Goal: Information Seeking & Learning: Learn about a topic

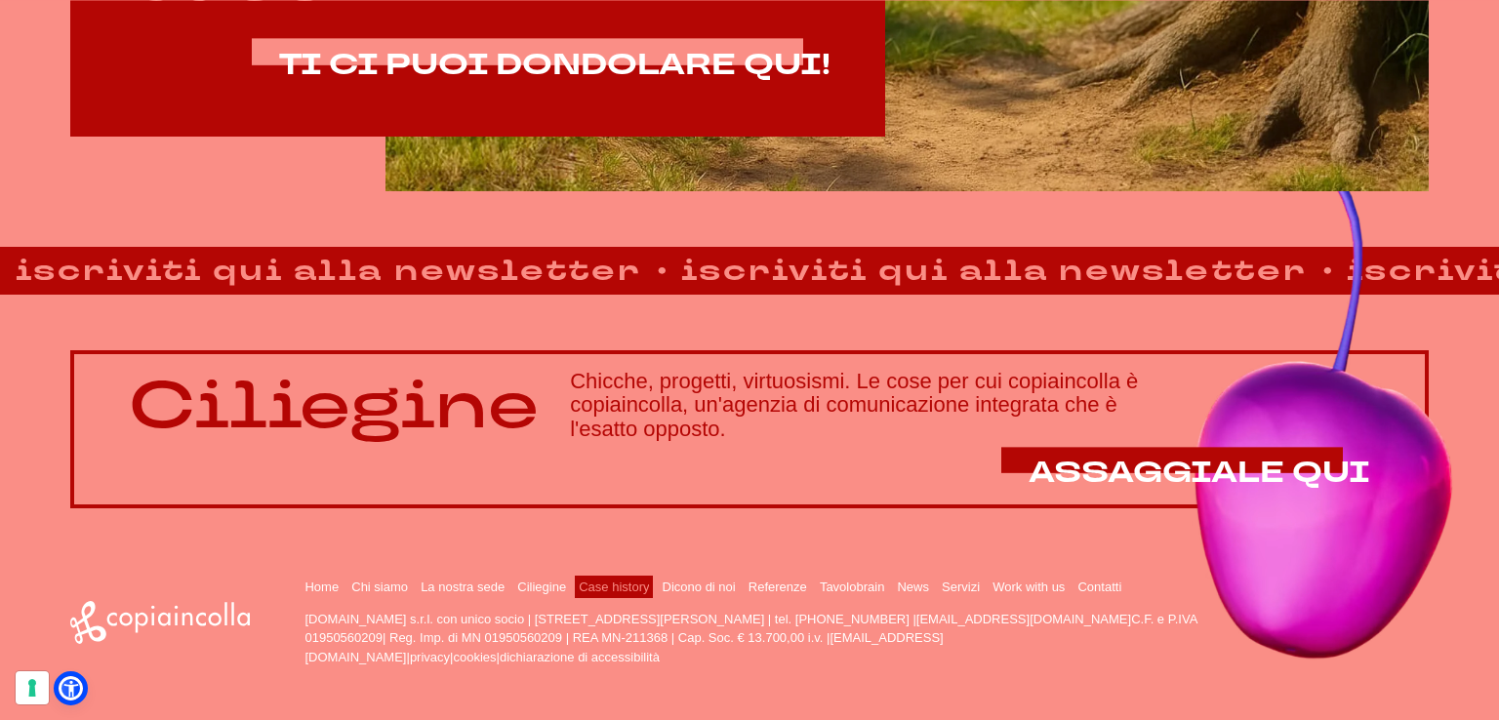
click at [609, 590] on link "Case history" at bounding box center [614, 587] width 70 height 15
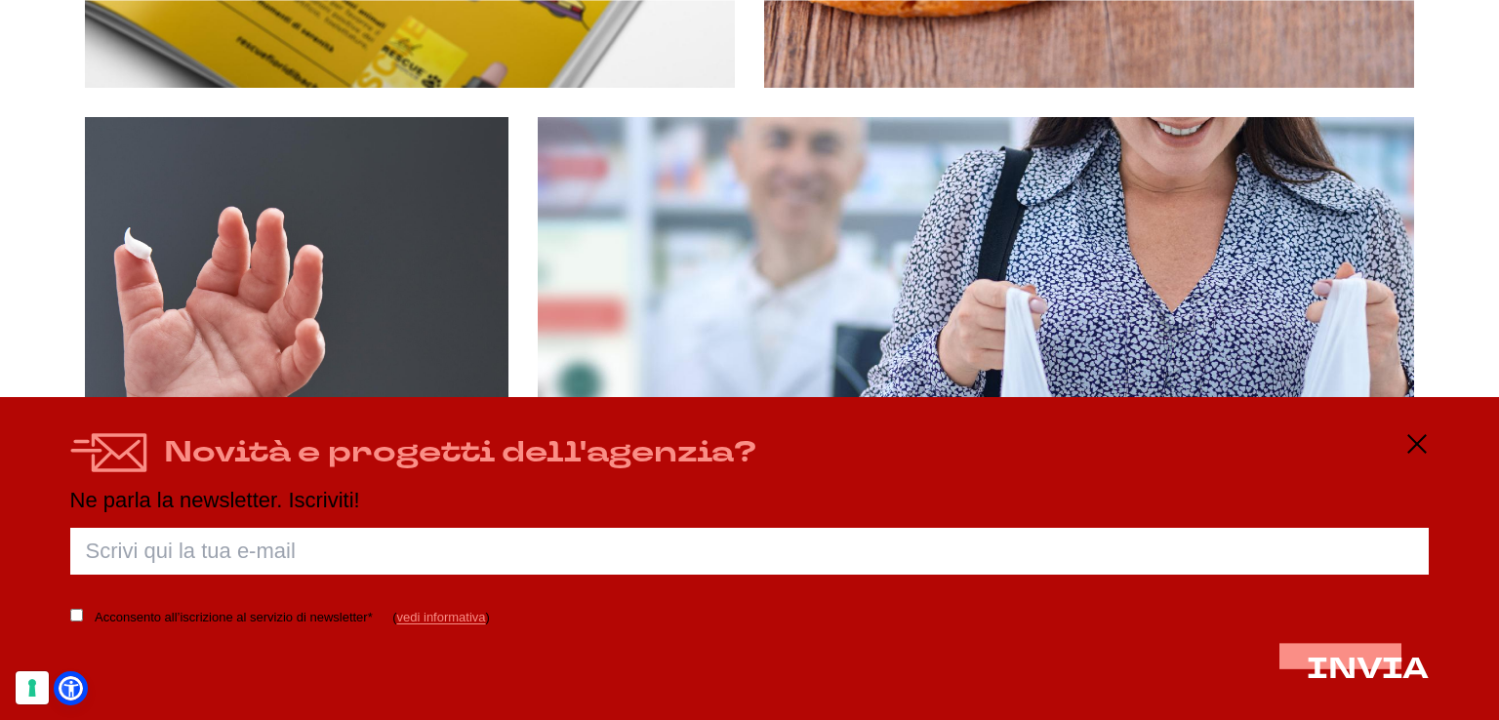
scroll to position [1464, 0]
click at [1428, 438] on div "Novità e progetti dell'agenzia? Ne parla la newsletter. Iscriviti! Porca palett…" at bounding box center [749, 558] width 1499 height 323
click at [1412, 444] on line at bounding box center [1416, 444] width 23 height 0
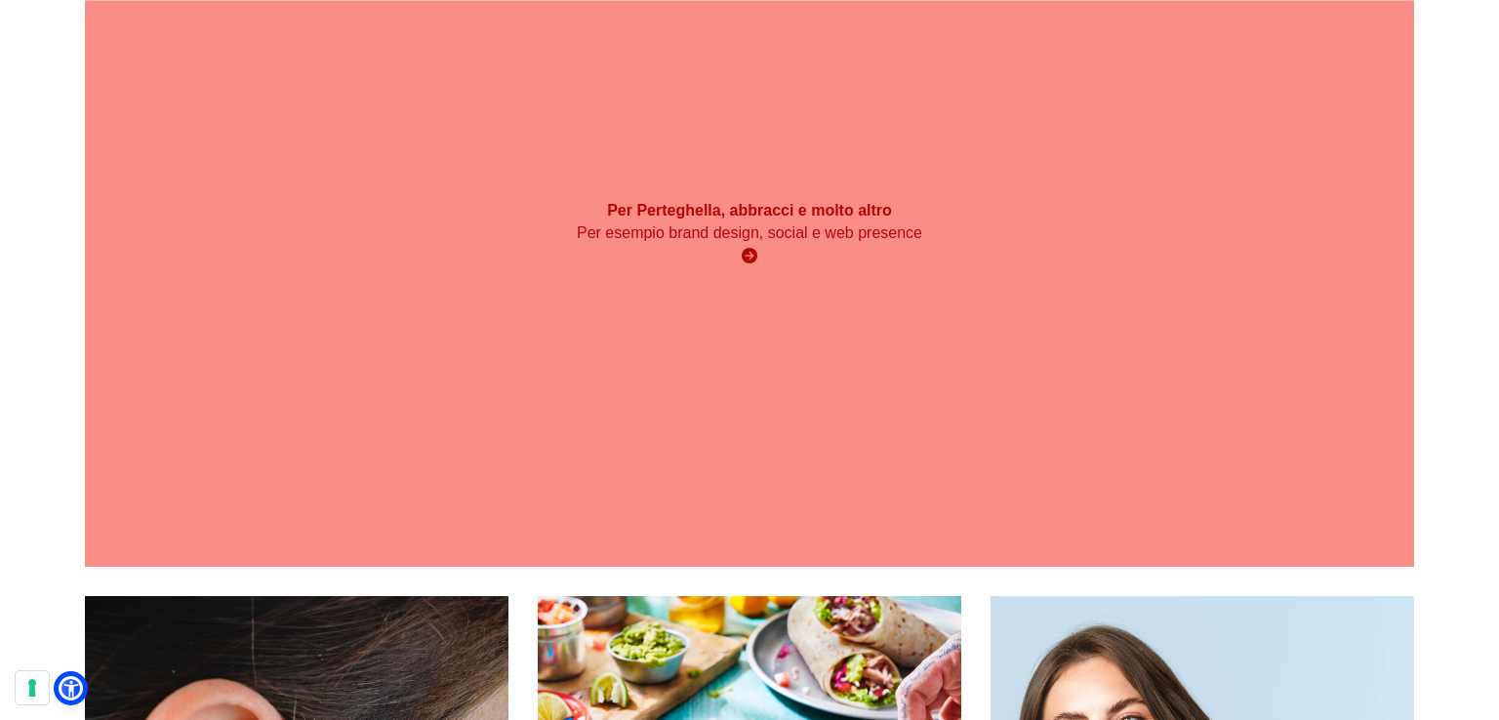
scroll to position [2146, 0]
click at [745, 250] on icon at bounding box center [750, 255] width 16 height 16
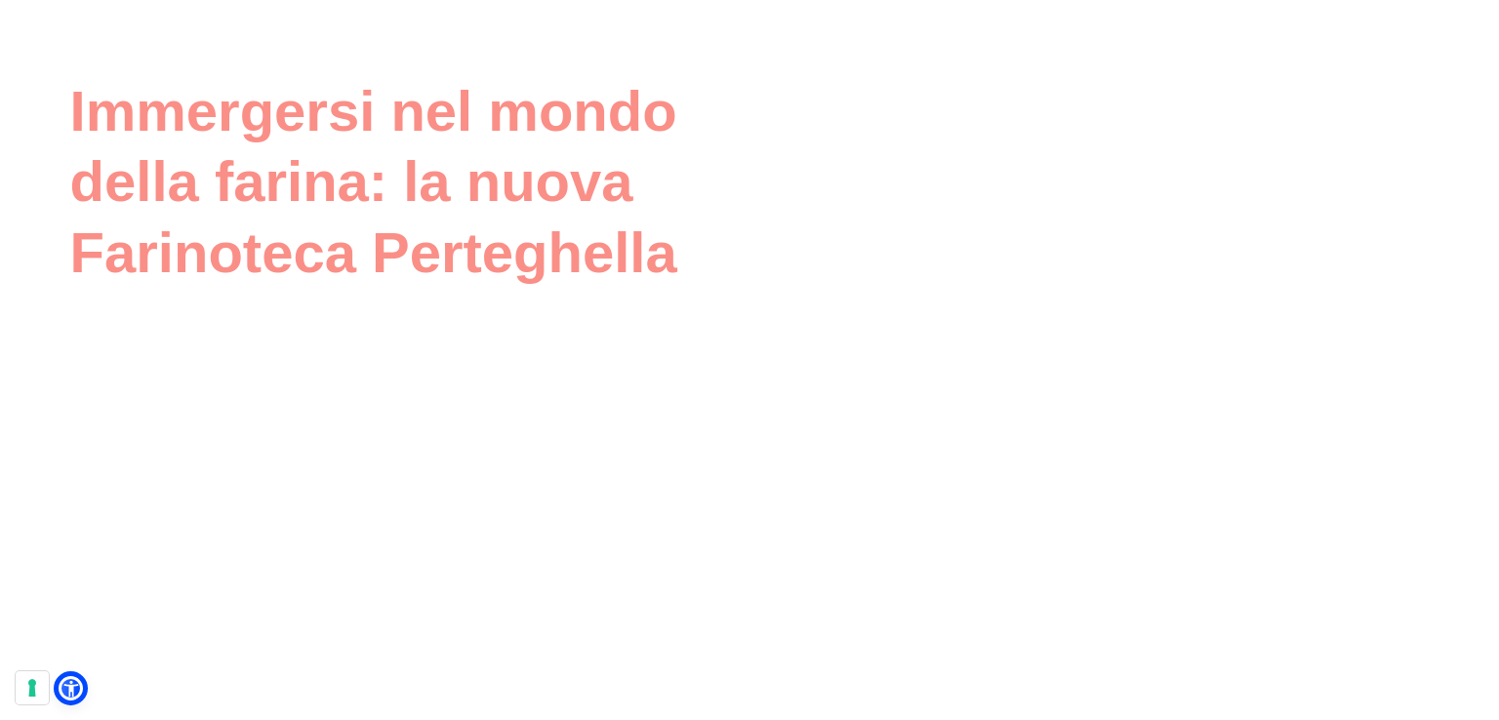
scroll to position [4766, 0]
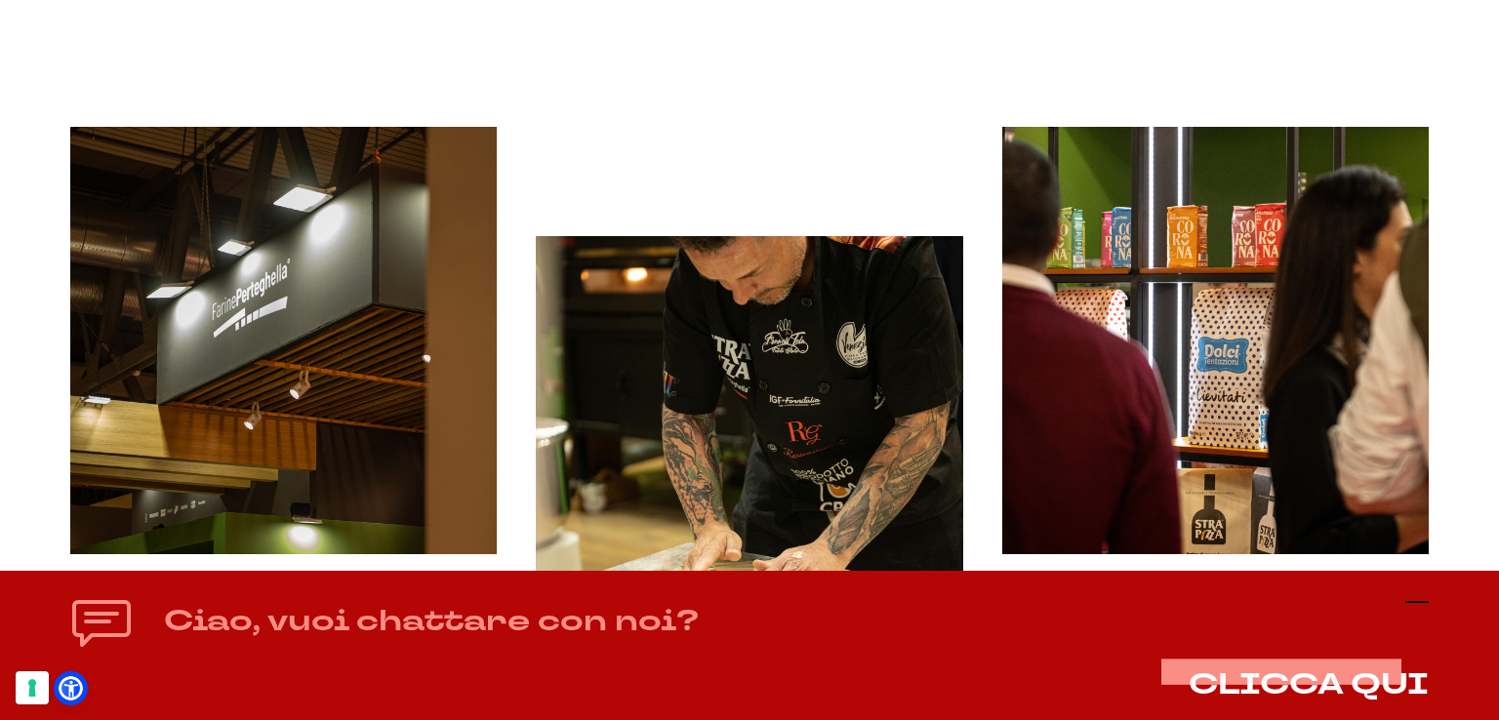
click at [1413, 594] on icon at bounding box center [1416, 601] width 23 height 23
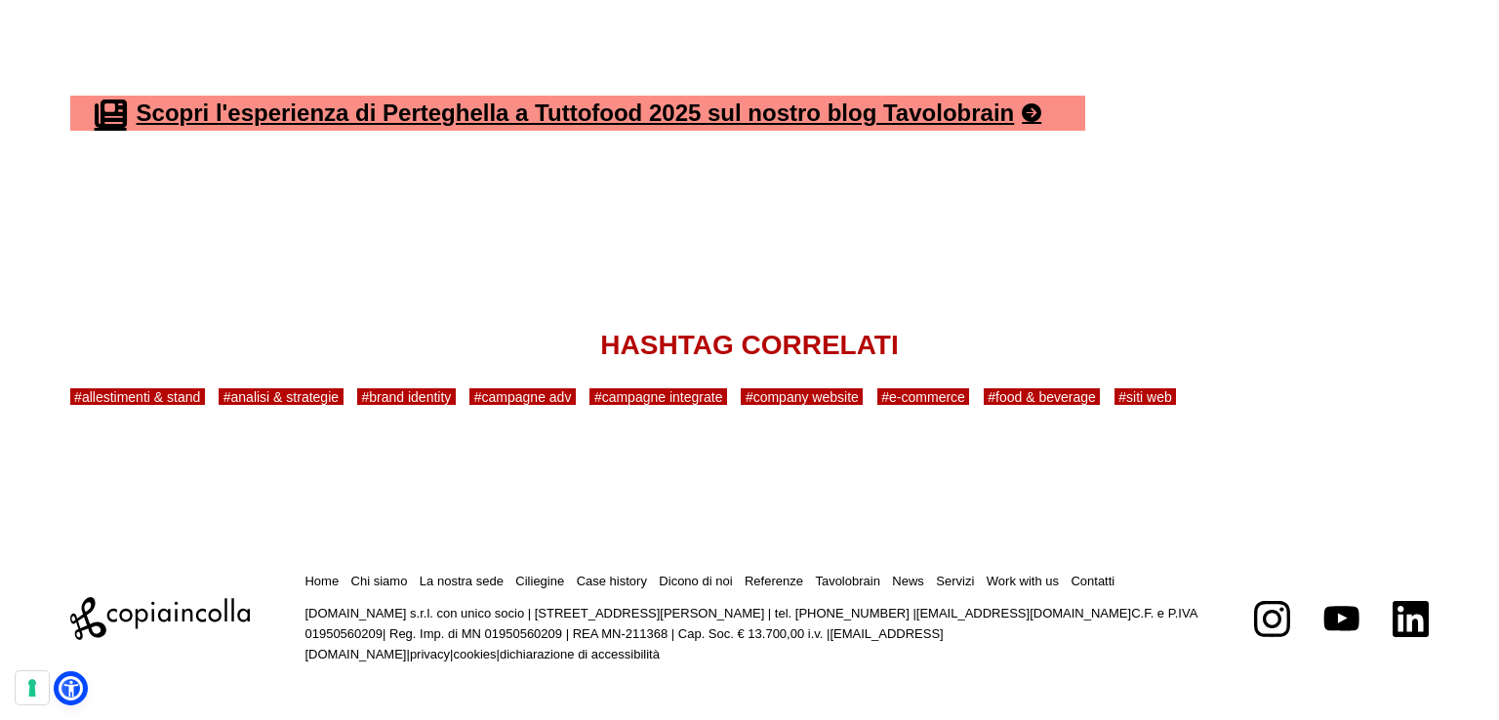
scroll to position [13730, 0]
click at [473, 583] on link "La nostra sede" at bounding box center [462, 581] width 84 height 15
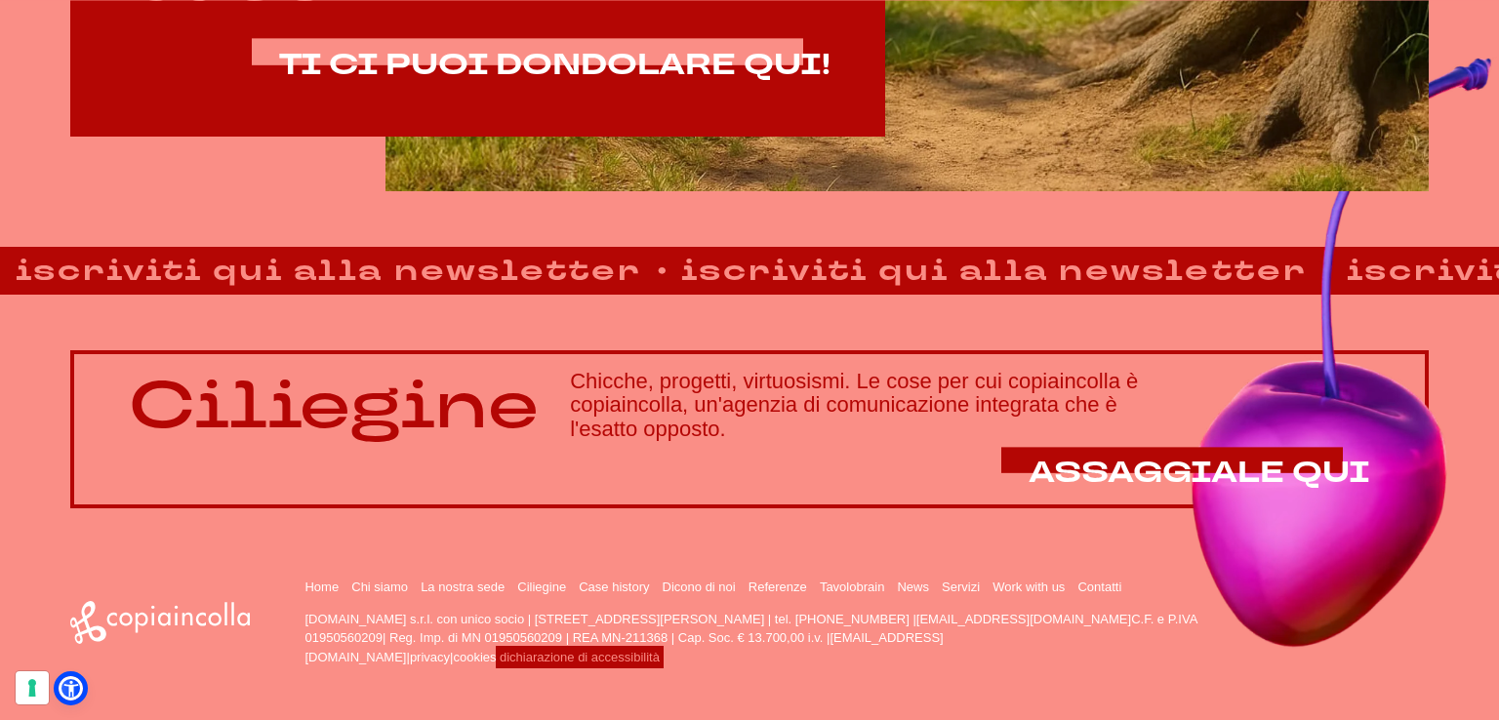
scroll to position [1385, 0]
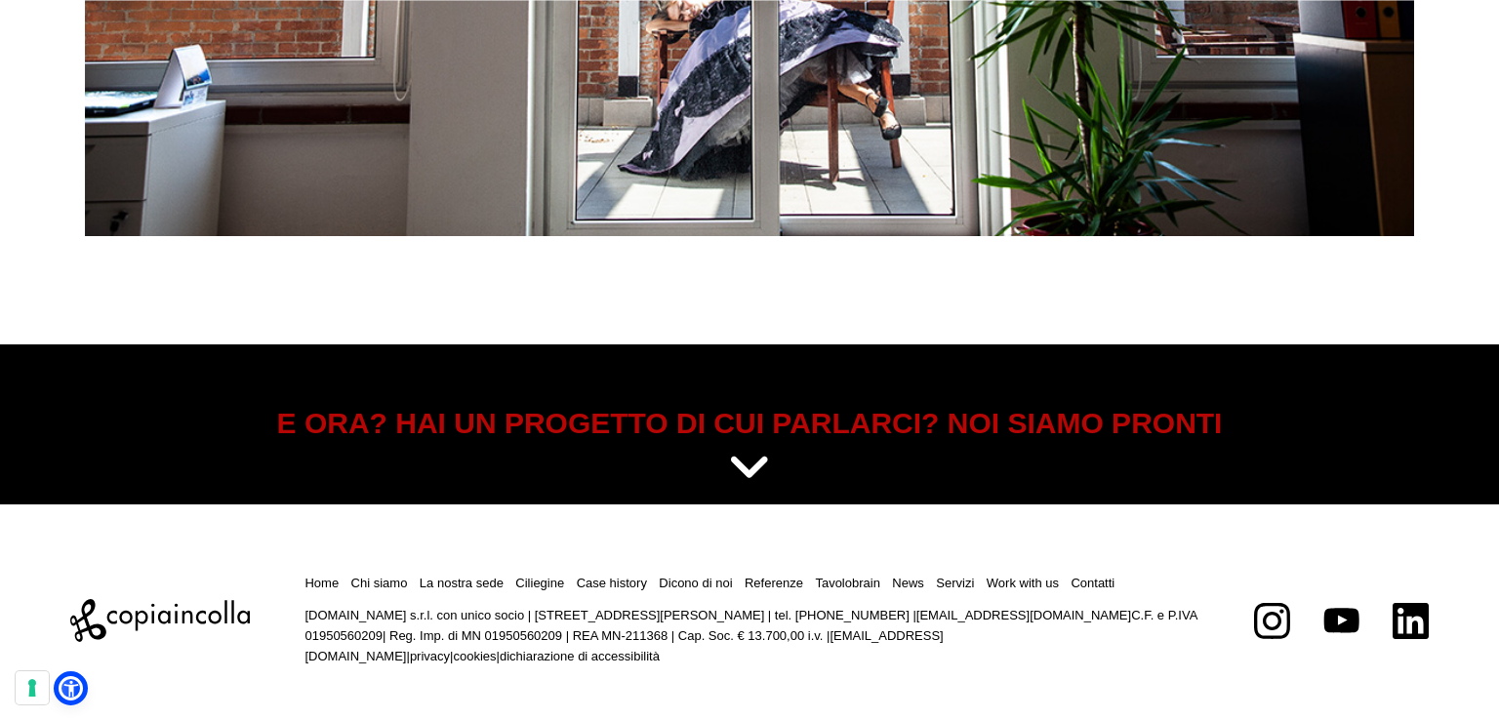
scroll to position [8180, 0]
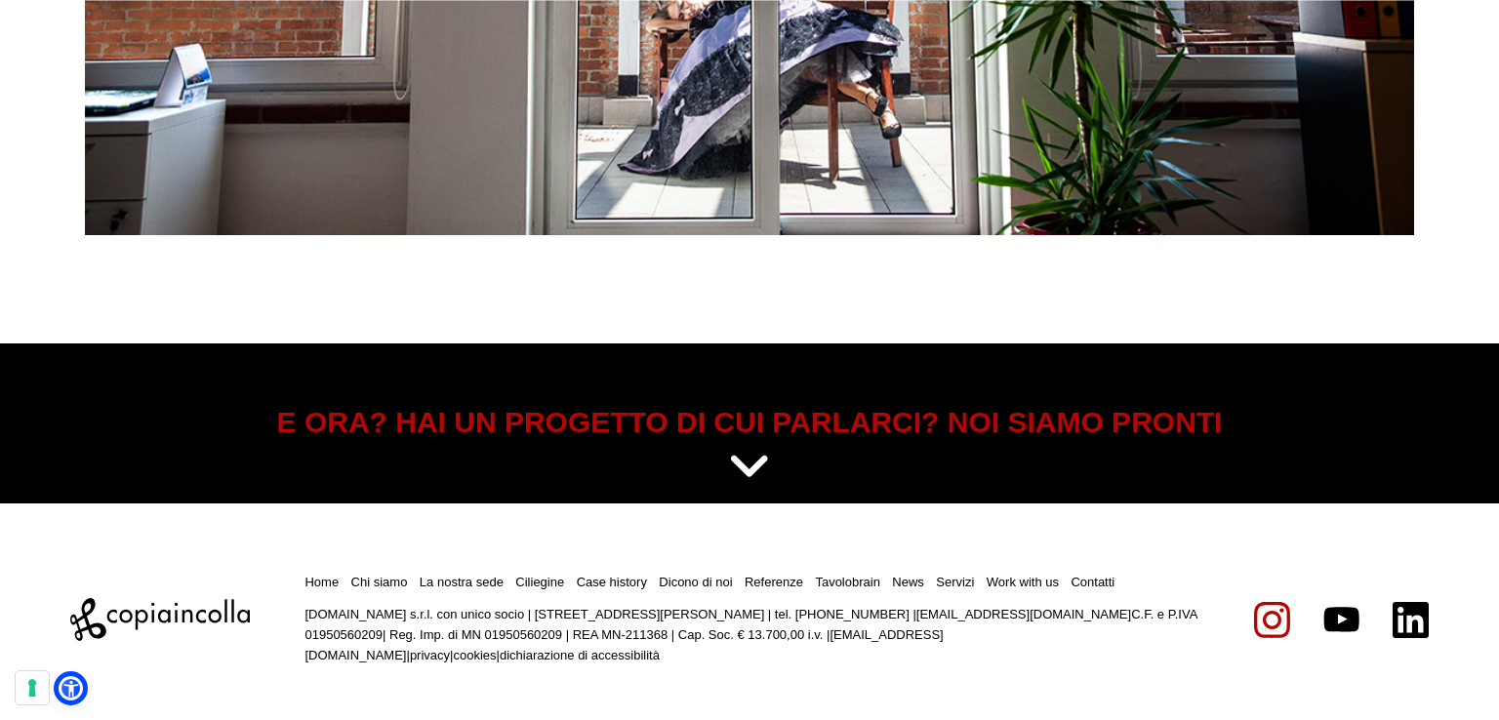
click at [1265, 625] on icon at bounding box center [1272, 620] width 36 height 36
